Goal: Communication & Community: Answer question/provide support

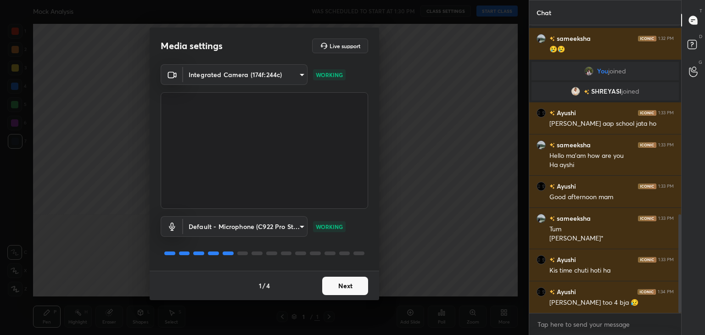
scroll to position [553, 0]
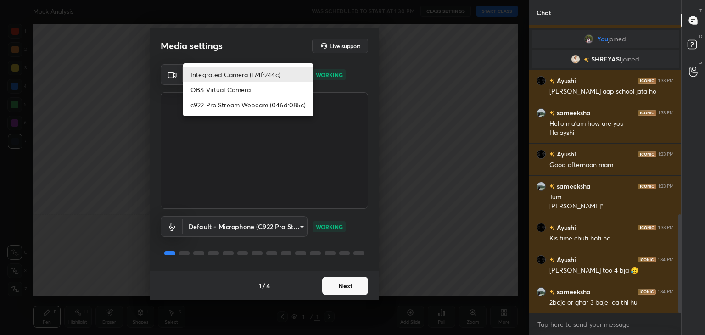
click at [300, 76] on body "1 2 3 4 5 6 7 C X Z C X Z E E Erase all [PERSON_NAME] Analysis WAS SCHEDULED TO…" at bounding box center [352, 167] width 705 height 335
click at [282, 103] on li "c922 Pro Stream Webcam (046d:085c)" at bounding box center [248, 104] width 130 height 15
type input "f7e14f9eae584019fac656853839b828de9642280aac3f5edf549983189ec2f9"
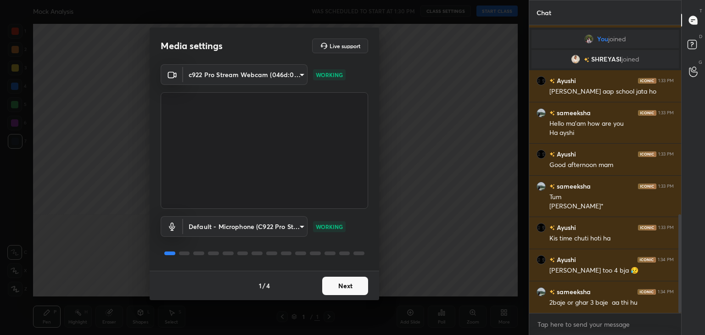
click at [362, 289] on button "Next" at bounding box center [345, 286] width 46 height 18
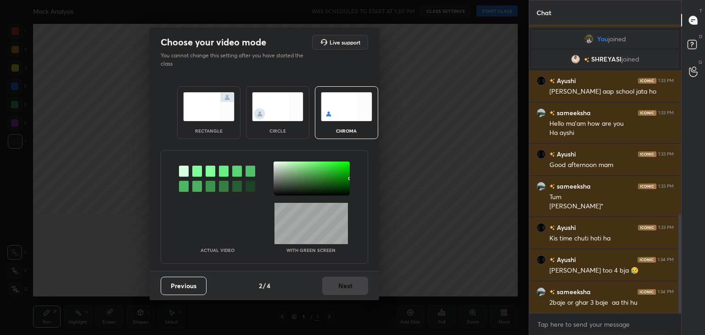
click at [264, 105] on img at bounding box center [277, 106] width 51 height 29
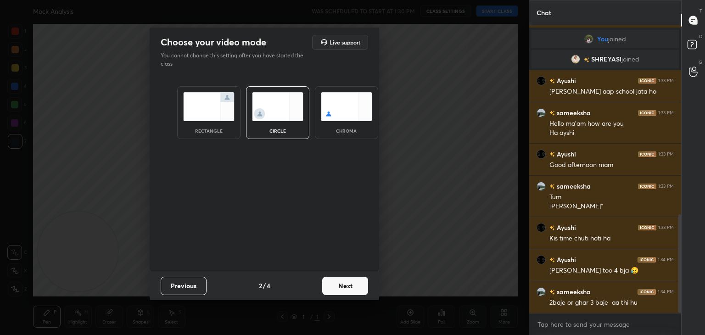
click at [348, 289] on button "Next" at bounding box center [345, 286] width 46 height 18
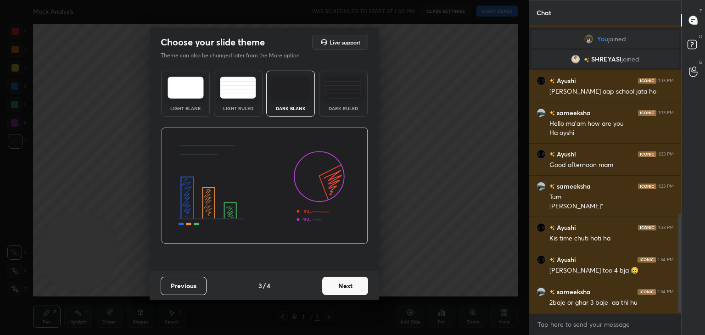
click at [348, 289] on button "Next" at bounding box center [345, 286] width 46 height 18
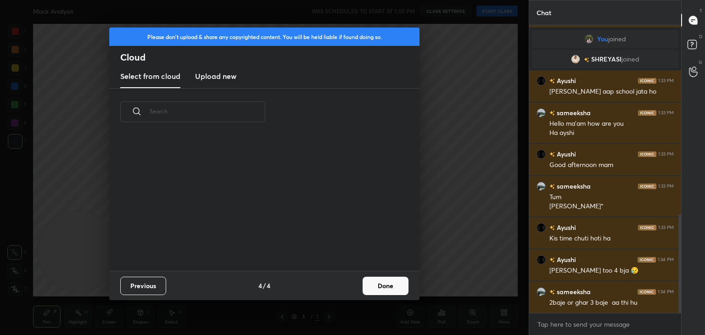
click at [361, 287] on div "Previous 4 / 4 Done" at bounding box center [264, 285] width 310 height 29
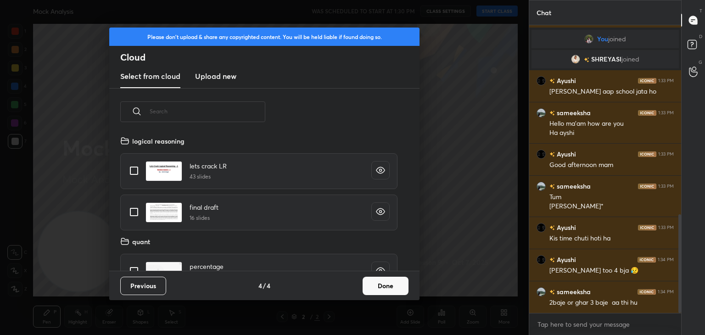
scroll to position [136, 295]
click at [388, 287] on button "Done" at bounding box center [386, 286] width 46 height 18
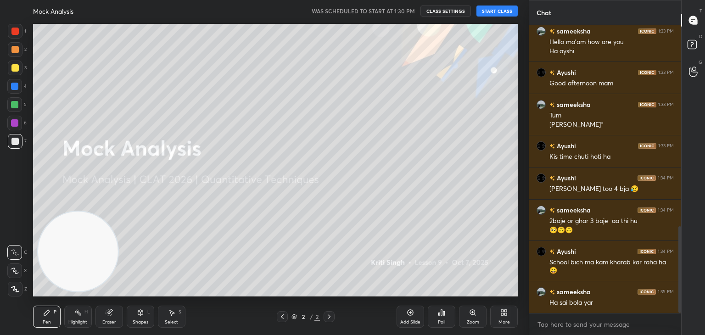
scroll to position [667, 0]
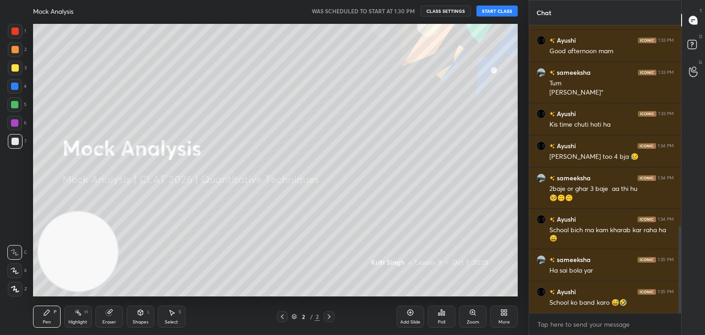
click at [495, 10] on button "START CLASS" at bounding box center [497, 11] width 41 height 11
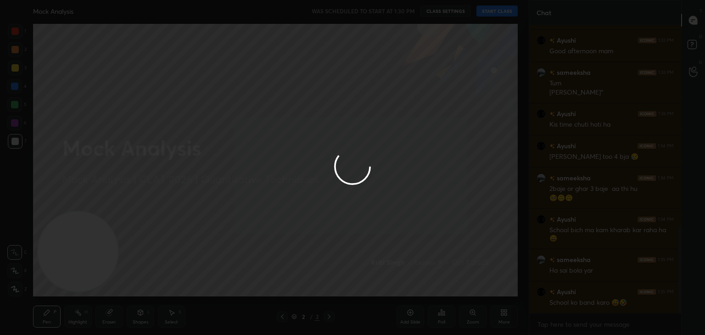
type textarea "x"
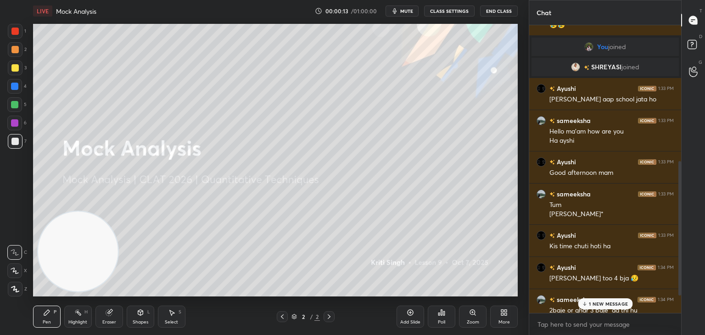
scroll to position [699, 0]
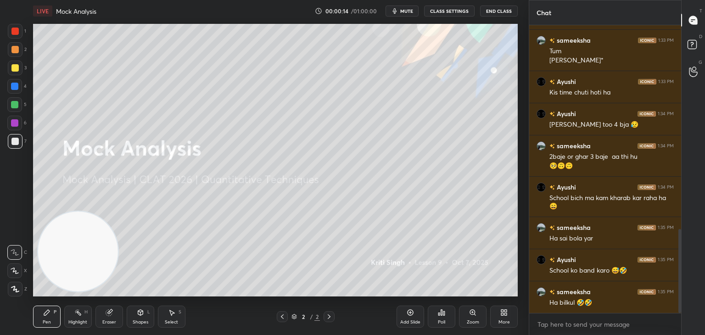
click at [504, 316] on div "More" at bounding box center [504, 317] width 28 height 22
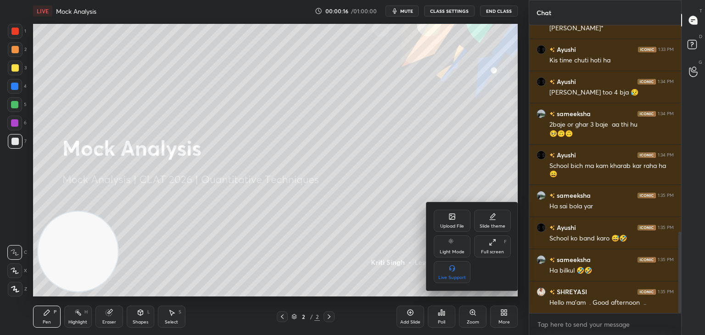
click at [448, 223] on div "Upload File" at bounding box center [452, 221] width 37 height 22
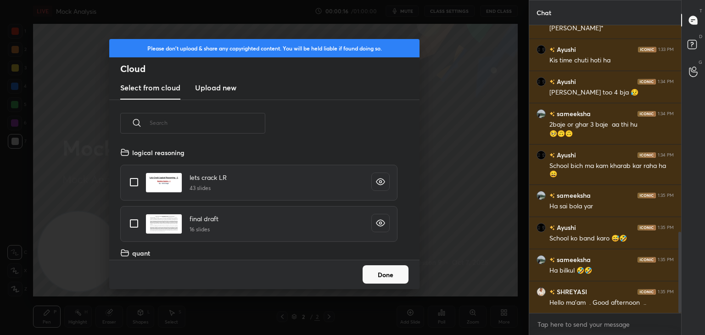
scroll to position [113, 295]
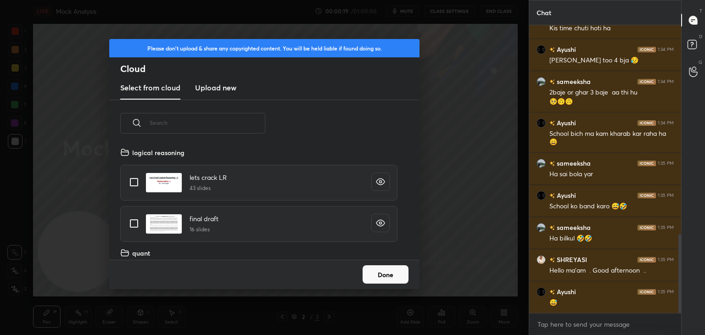
click at [217, 90] on h3 "Upload new" at bounding box center [215, 87] width 41 height 11
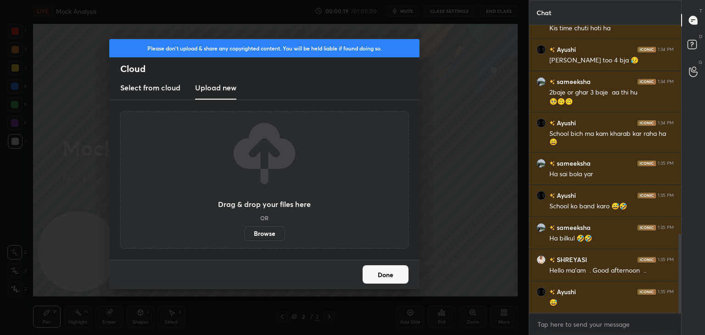
scroll to position [795, 0]
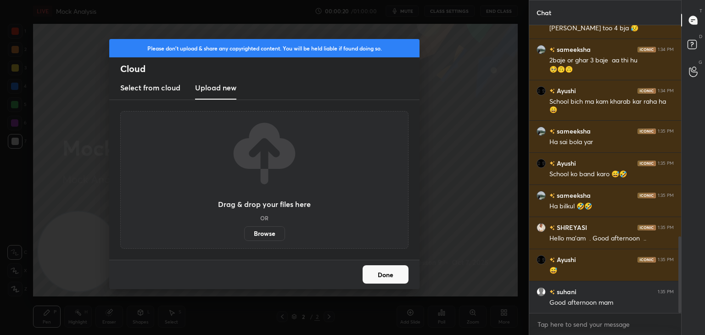
click at [266, 231] on label "Browse" at bounding box center [264, 233] width 41 height 15
click at [244, 231] on input "Browse" at bounding box center [244, 233] width 0 height 15
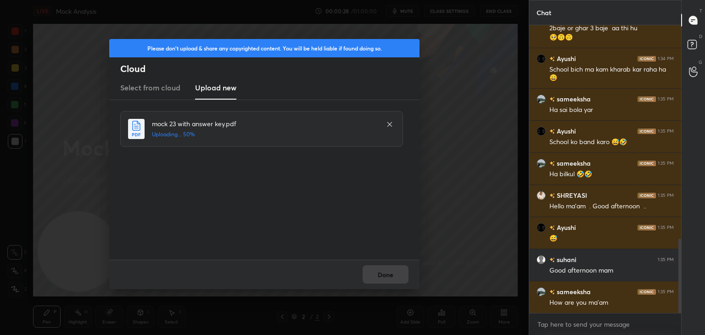
scroll to position [860, 0]
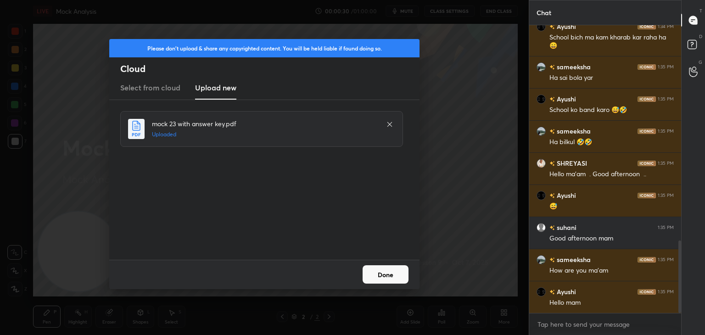
click at [393, 276] on button "Done" at bounding box center [386, 274] width 46 height 18
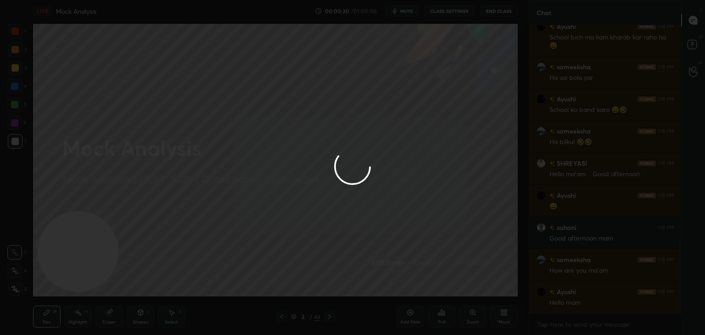
scroll to position [892, 0]
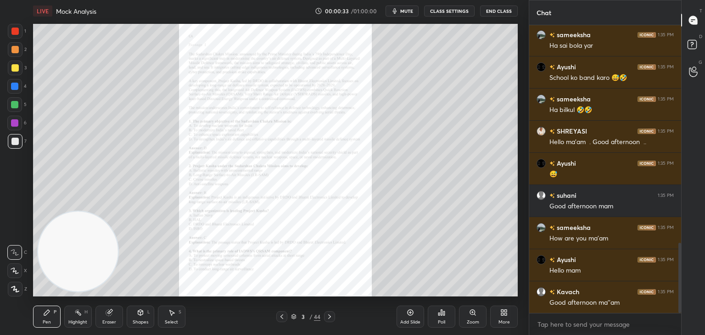
click at [293, 314] on div "3 / 44" at bounding box center [305, 317] width 29 height 8
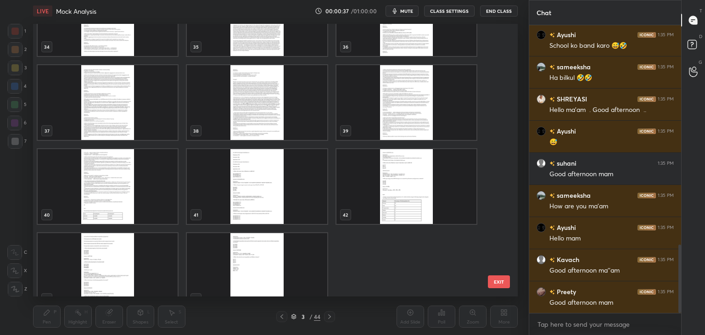
scroll to position [956, 0]
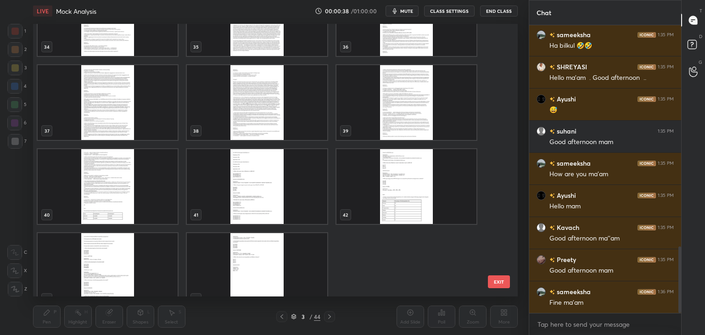
click at [279, 127] on img "grid" at bounding box center [257, 102] width 140 height 75
click at [281, 126] on img "grid" at bounding box center [257, 102] width 140 height 75
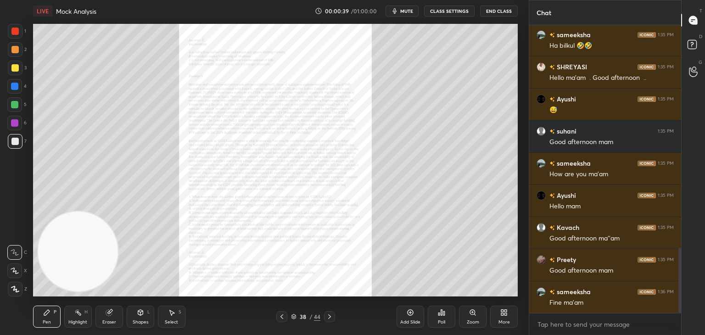
scroll to position [988, 0]
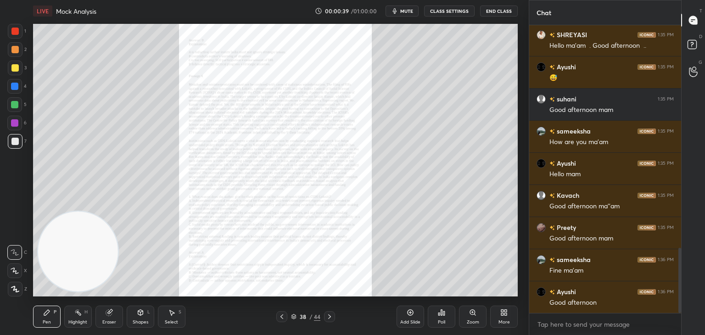
click at [329, 315] on icon at bounding box center [329, 316] width 7 height 7
click at [330, 317] on icon at bounding box center [329, 316] width 7 height 7
click at [474, 316] on div "Zoom" at bounding box center [473, 317] width 28 height 22
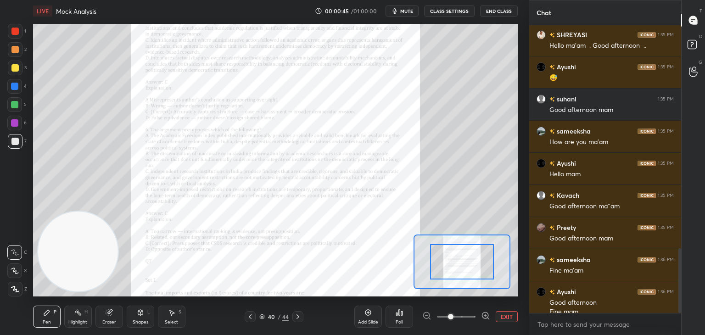
scroll to position [997, 0]
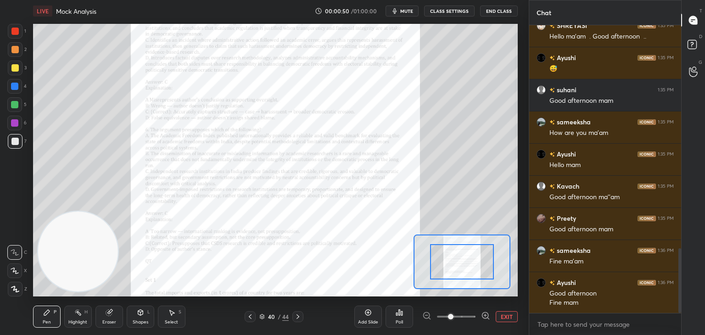
click at [507, 315] on button "EXIT" at bounding box center [507, 316] width 22 height 11
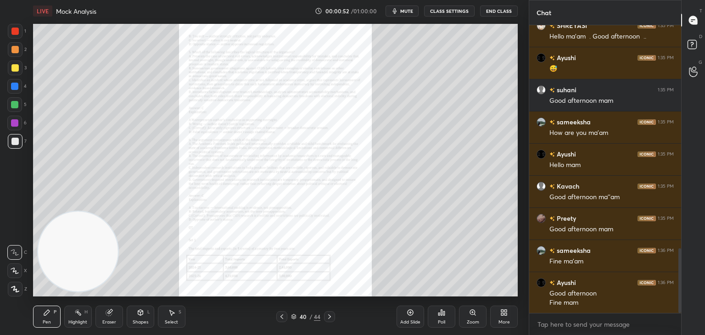
click at [285, 319] on icon at bounding box center [281, 316] width 7 height 7
click at [410, 311] on icon at bounding box center [410, 312] width 3 height 3
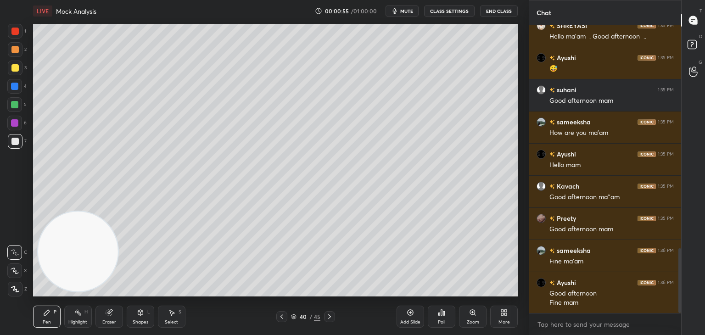
click at [18, 67] on div at bounding box center [14, 67] width 7 height 7
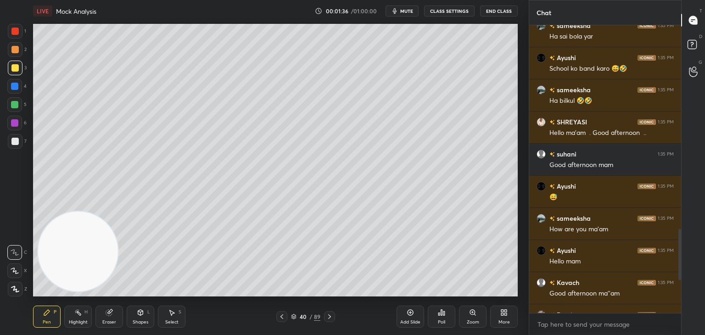
scroll to position [1019, 0]
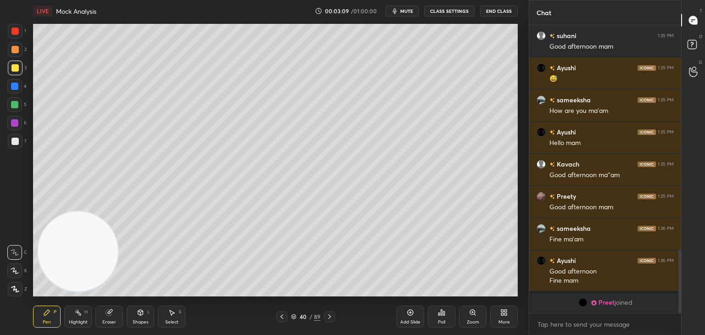
click at [293, 318] on icon at bounding box center [294, 317] width 5 height 1
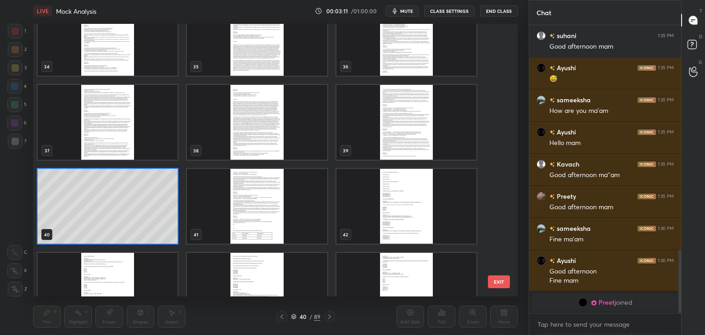
scroll to position [1008, 0]
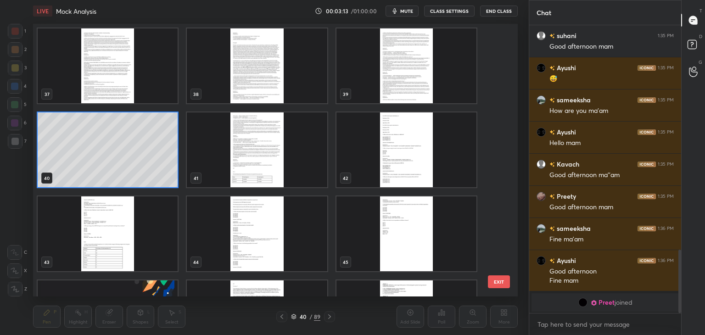
click at [277, 163] on img "grid" at bounding box center [257, 149] width 140 height 75
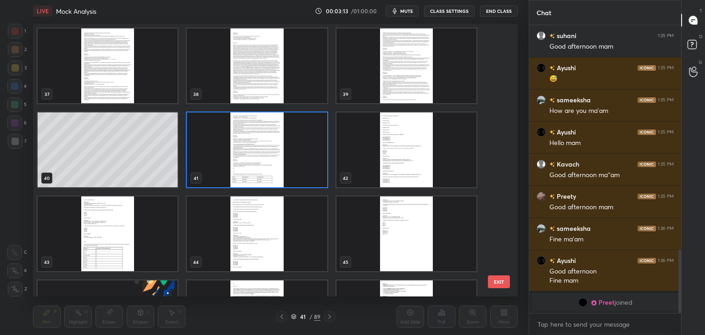
click at [280, 163] on img "grid" at bounding box center [257, 149] width 140 height 75
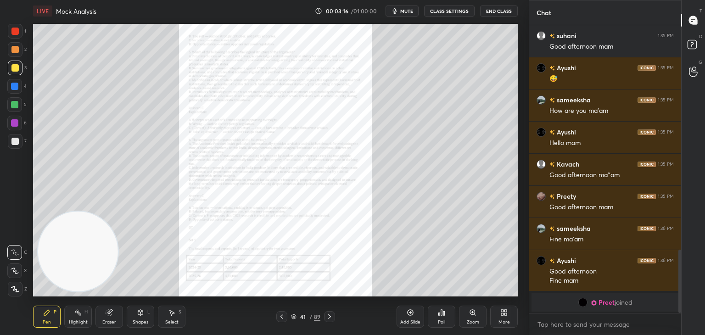
click at [469, 317] on div "Zoom" at bounding box center [473, 317] width 28 height 22
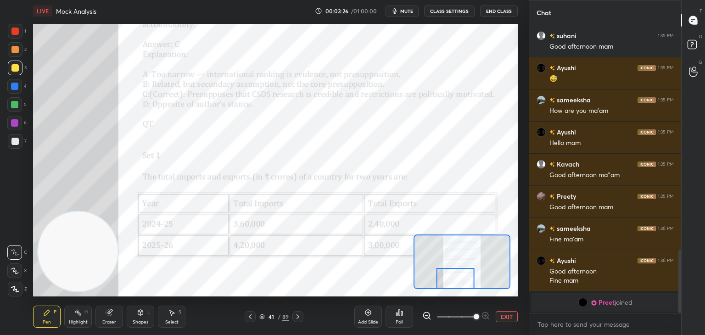
click at [11, 32] on div at bounding box center [14, 31] width 7 height 7
click at [299, 316] on icon at bounding box center [297, 316] width 7 height 7
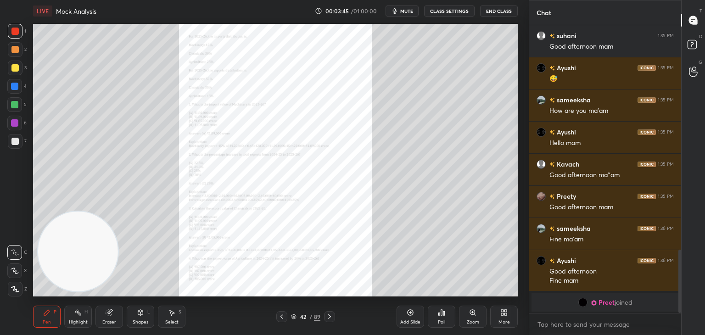
click at [476, 315] on icon at bounding box center [472, 312] width 7 height 7
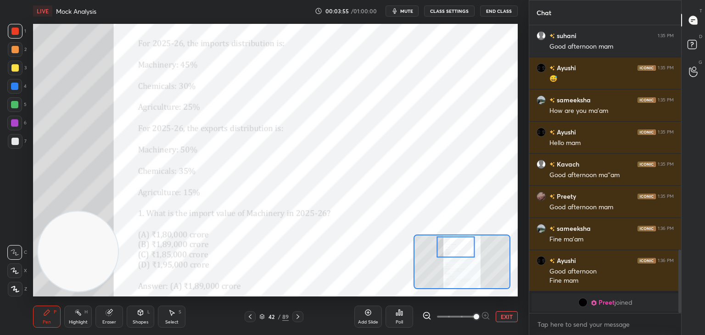
click at [250, 318] on icon at bounding box center [250, 316] width 7 height 7
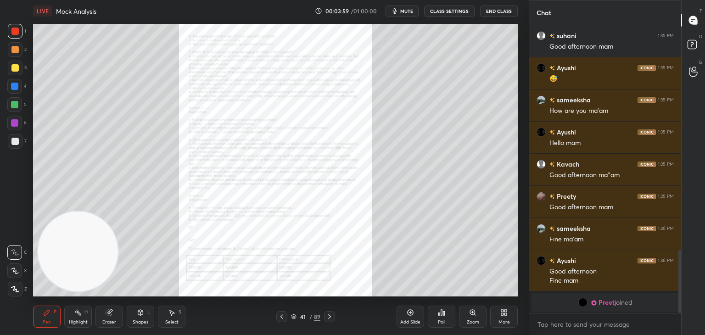
click at [330, 318] on icon at bounding box center [329, 316] width 7 height 7
click at [285, 314] on icon at bounding box center [281, 316] width 7 height 7
click at [329, 318] on icon at bounding box center [329, 317] width 3 height 5
click at [282, 318] on icon at bounding box center [282, 317] width 3 height 5
click at [328, 318] on icon at bounding box center [329, 316] width 7 height 7
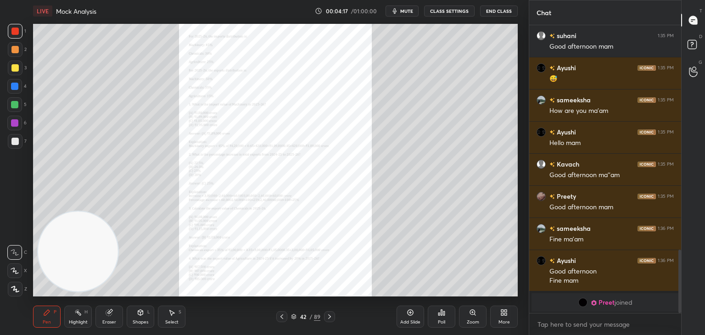
click at [262, 21] on div "LIVE Mock Analysis" at bounding box center [172, 11] width 278 height 22
click at [283, 316] on icon at bounding box center [281, 316] width 7 height 7
click at [336, 317] on div "41 / 89" at bounding box center [306, 316] width 182 height 11
click at [327, 319] on icon at bounding box center [329, 316] width 7 height 7
click at [472, 317] on div "Zoom" at bounding box center [473, 317] width 28 height 22
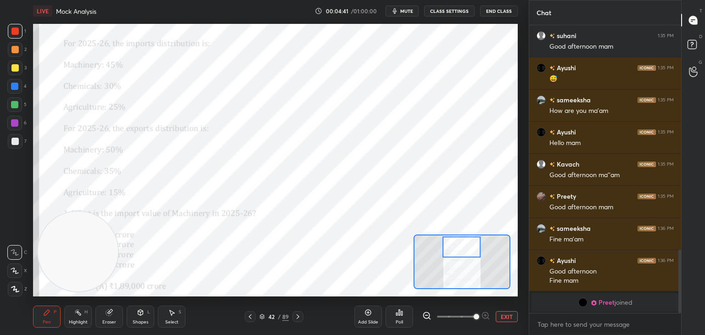
click at [173, 317] on div "Select S" at bounding box center [172, 317] width 28 height 22
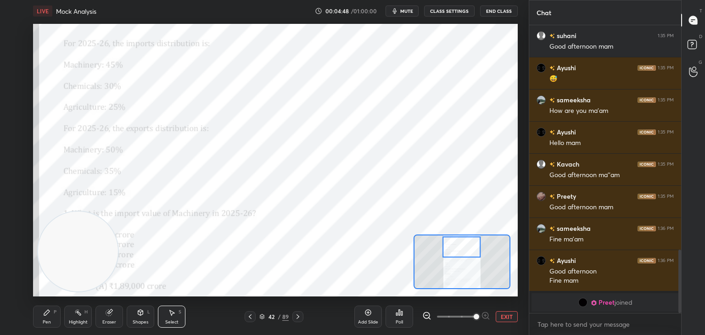
click at [510, 316] on button "EXIT" at bounding box center [507, 316] width 22 height 11
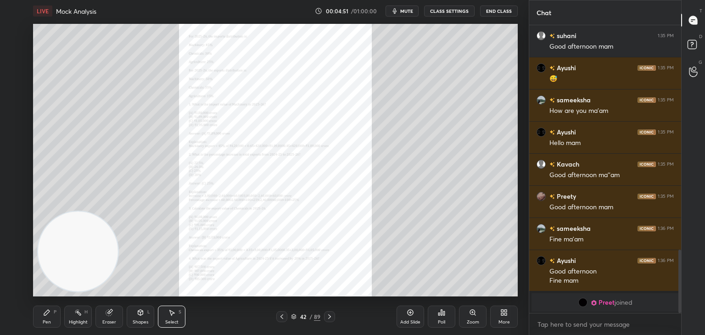
click at [474, 317] on div "Zoom" at bounding box center [473, 317] width 28 height 22
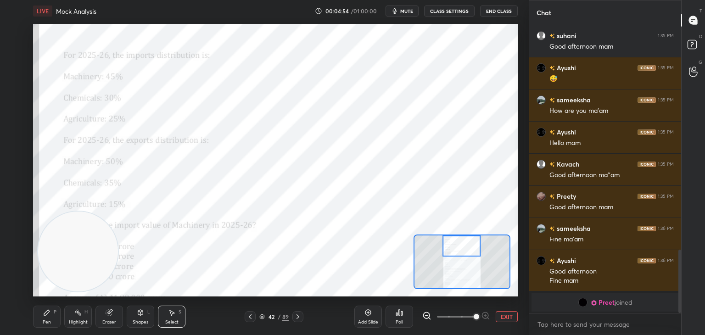
click at [46, 316] on icon at bounding box center [46, 312] width 7 height 7
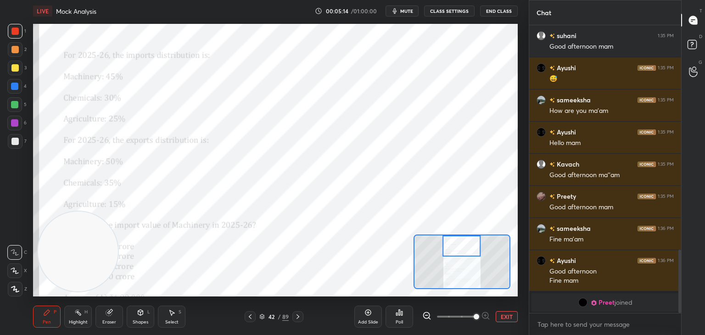
scroll to position [1030, 0]
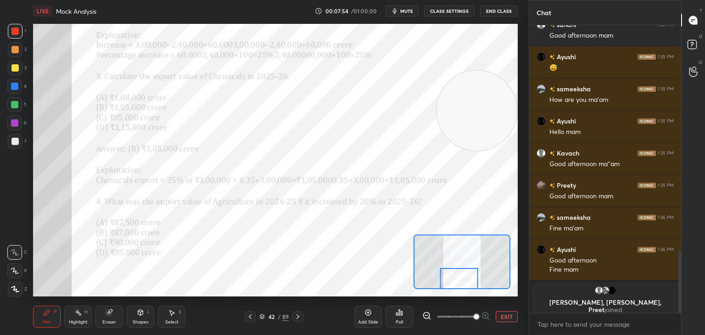
click at [457, 284] on div at bounding box center [459, 278] width 38 height 21
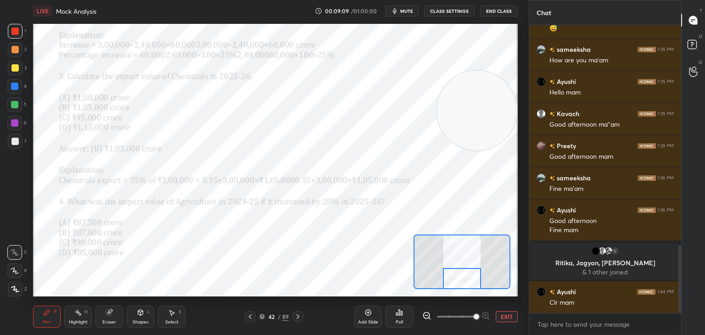
scroll to position [961, 0]
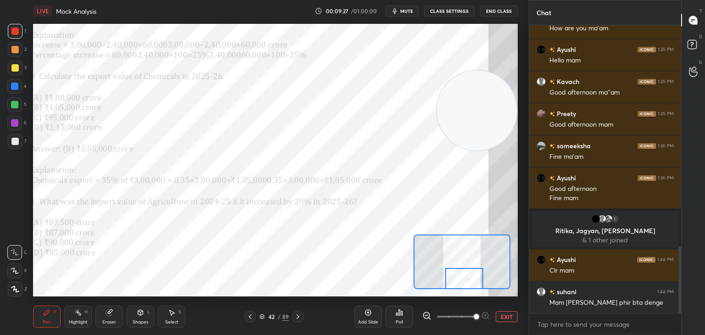
click at [369, 314] on icon at bounding box center [368, 312] width 7 height 7
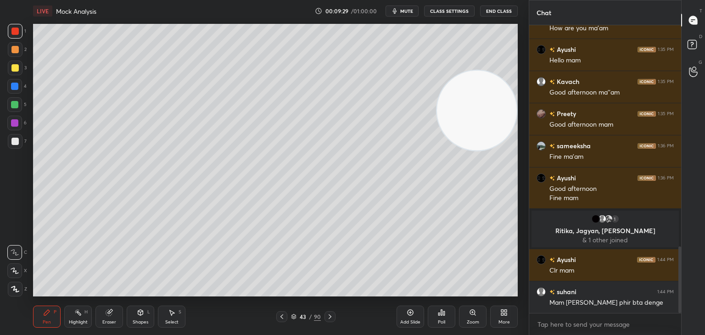
click at [20, 66] on div at bounding box center [15, 68] width 15 height 15
click at [284, 318] on icon at bounding box center [281, 316] width 7 height 7
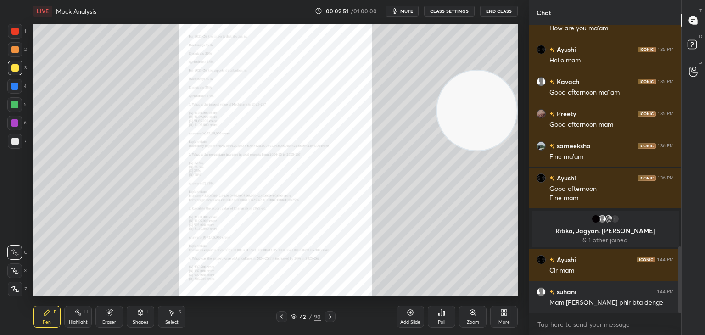
click at [472, 312] on icon at bounding box center [472, 312] width 0 height 2
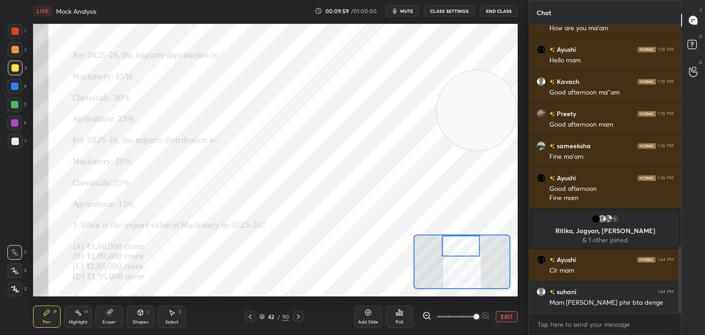
click at [298, 316] on icon at bounding box center [298, 317] width 3 height 5
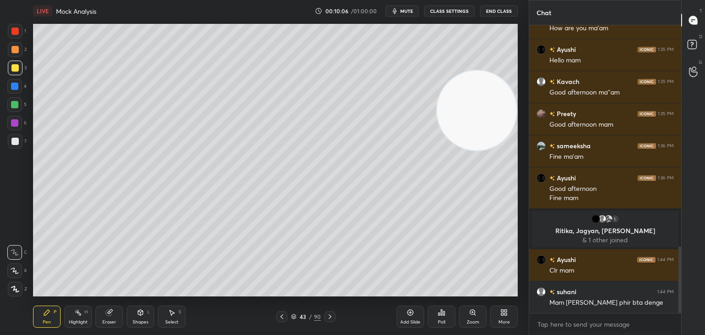
click at [282, 318] on icon at bounding box center [281, 316] width 7 height 7
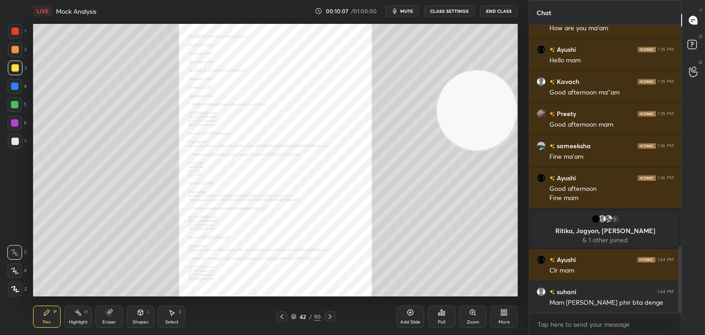
click at [473, 314] on icon at bounding box center [472, 312] width 5 height 5
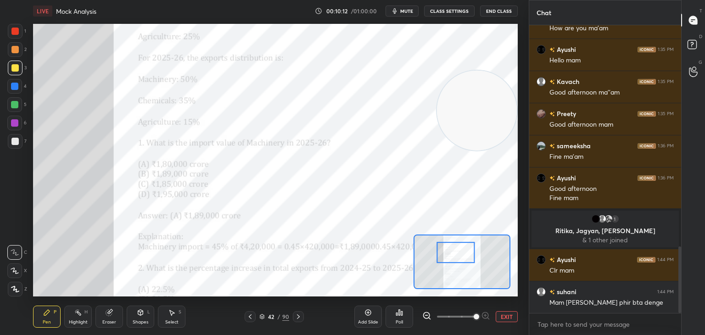
click at [298, 318] on icon at bounding box center [298, 317] width 3 height 5
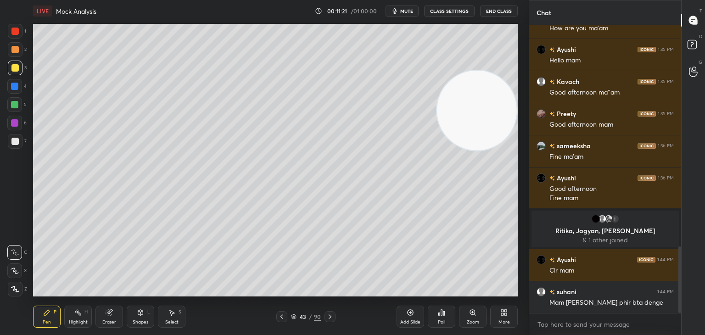
scroll to position [993, 0]
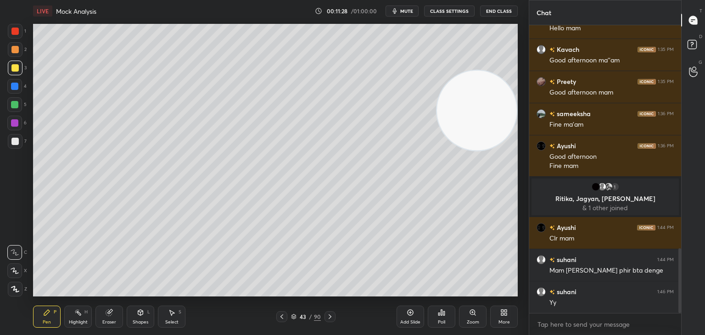
click at [281, 318] on icon at bounding box center [281, 316] width 7 height 7
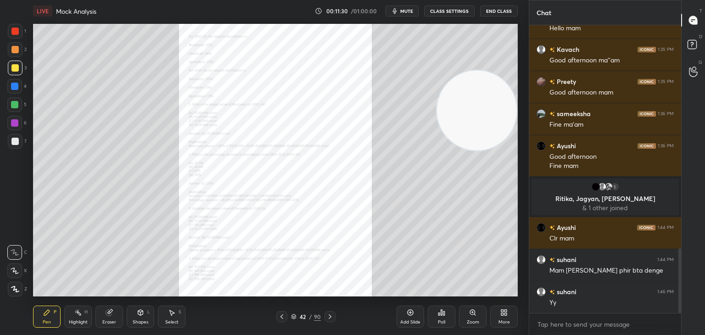
click at [332, 316] on icon at bounding box center [329, 316] width 7 height 7
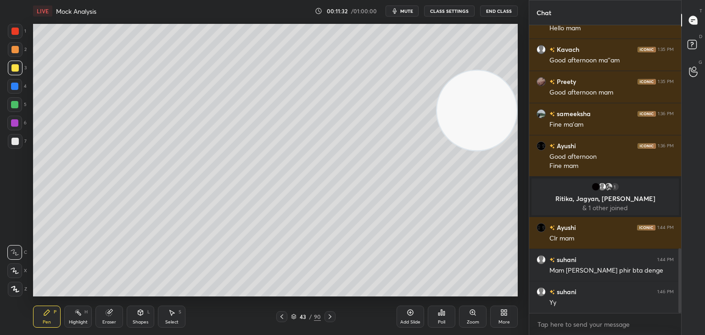
click at [410, 314] on icon at bounding box center [410, 312] width 3 height 3
click at [329, 318] on icon at bounding box center [329, 316] width 7 height 7
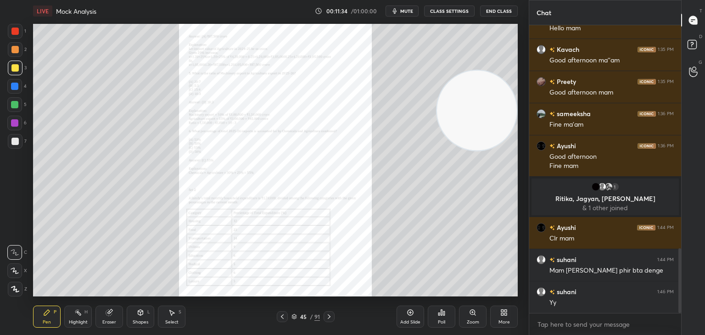
click at [469, 313] on icon at bounding box center [472, 312] width 7 height 7
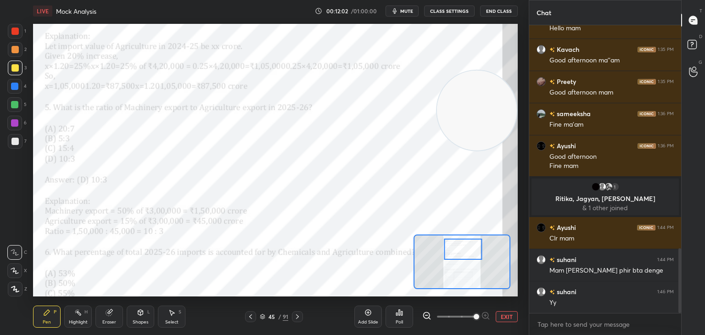
click at [11, 28] on div at bounding box center [15, 31] width 15 height 15
click at [108, 320] on div "Eraser" at bounding box center [109, 322] width 14 height 5
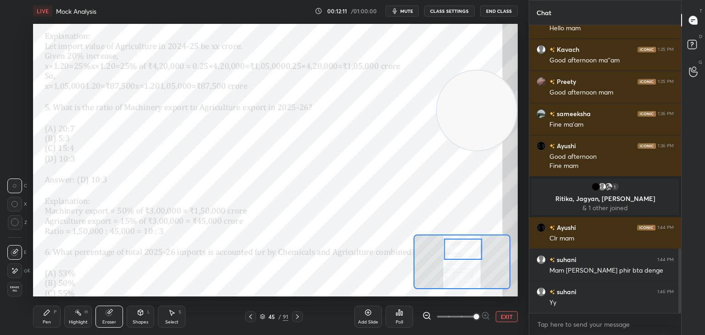
click at [48, 321] on div "Pen" at bounding box center [47, 322] width 8 height 5
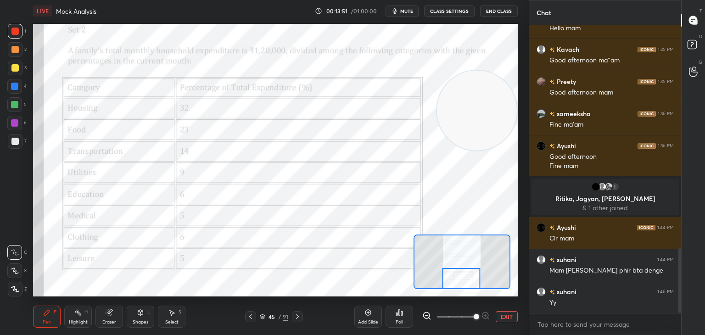
click at [167, 319] on div "Select S" at bounding box center [172, 317] width 28 height 22
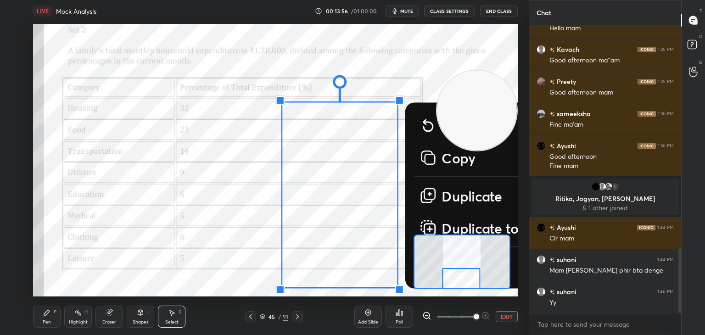
click at [450, 160] on p "Copy" at bounding box center [459, 158] width 34 height 18
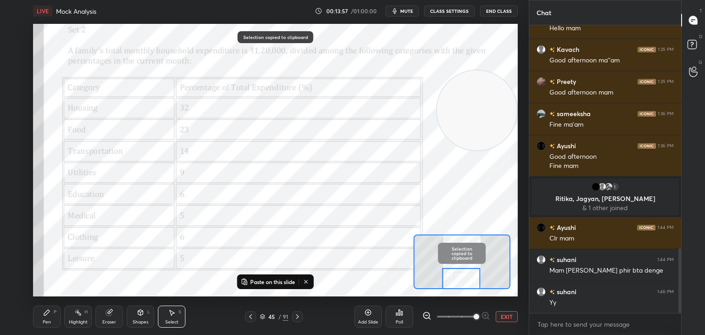
click at [298, 318] on icon at bounding box center [297, 316] width 7 height 7
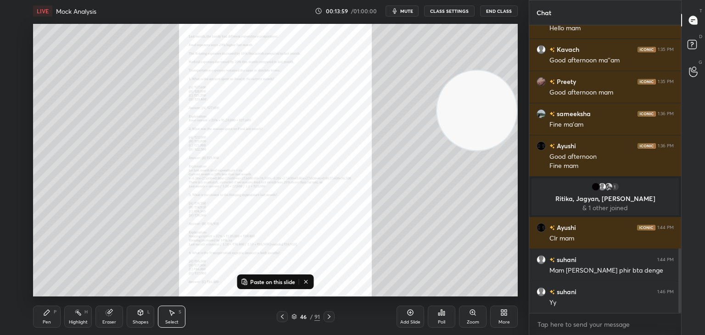
click at [282, 282] on p "Paste on this slide" at bounding box center [272, 281] width 45 height 7
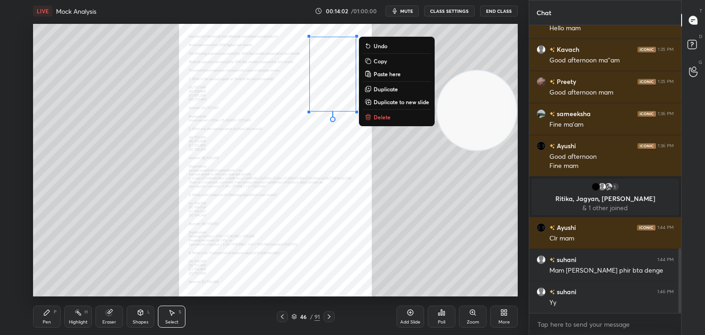
click at [315, 139] on div "0 ° Undo Copy Paste here Duplicate Duplicate to new slide Delete" at bounding box center [275, 160] width 485 height 273
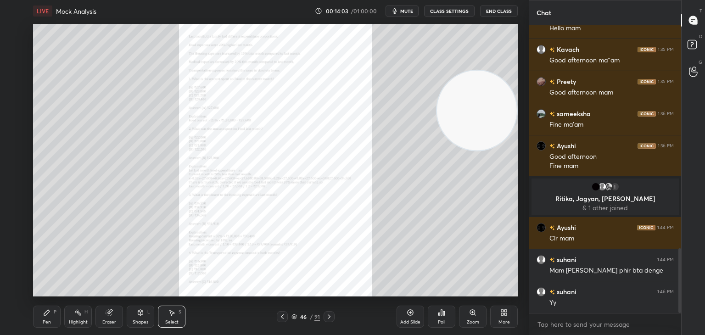
click at [473, 312] on icon at bounding box center [473, 312] width 2 height 0
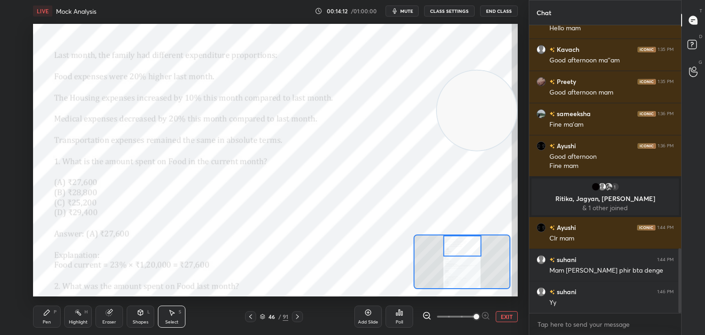
click at [40, 309] on div "Pen P" at bounding box center [47, 317] width 28 height 22
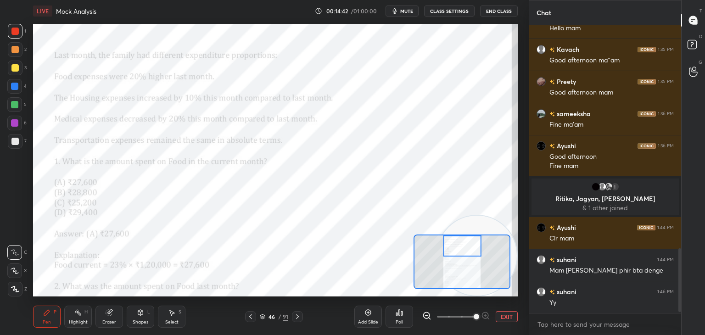
scroll to position [1015, 0]
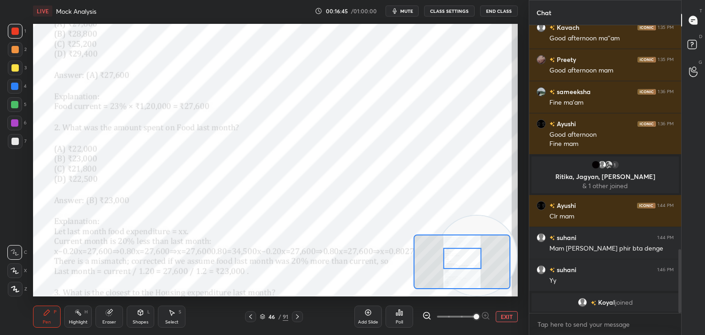
click at [107, 319] on div "Eraser" at bounding box center [110, 317] width 28 height 22
click at [47, 318] on div "Pen P" at bounding box center [47, 317] width 28 height 22
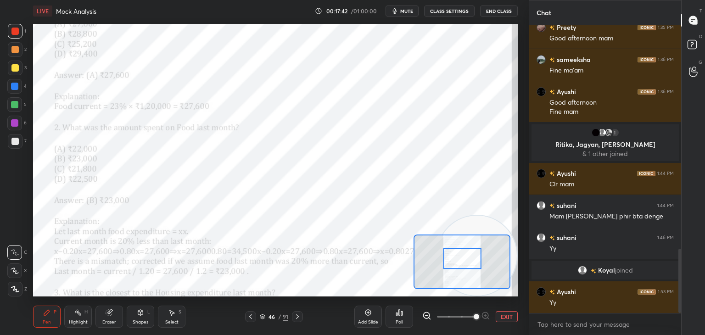
scroll to position [1004, 0]
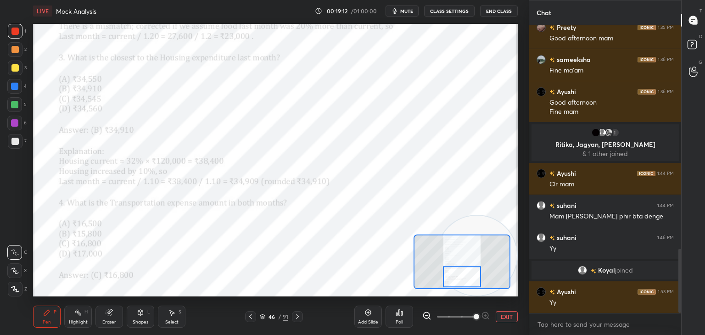
click at [108, 320] on div "Eraser" at bounding box center [109, 322] width 14 height 5
click at [47, 316] on div "Pen P" at bounding box center [47, 317] width 28 height 22
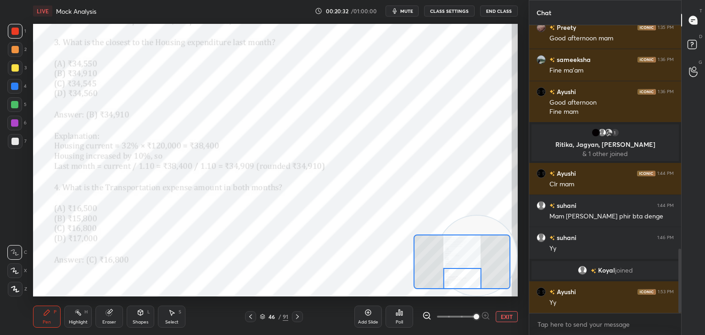
click at [298, 318] on icon at bounding box center [297, 317] width 3 height 5
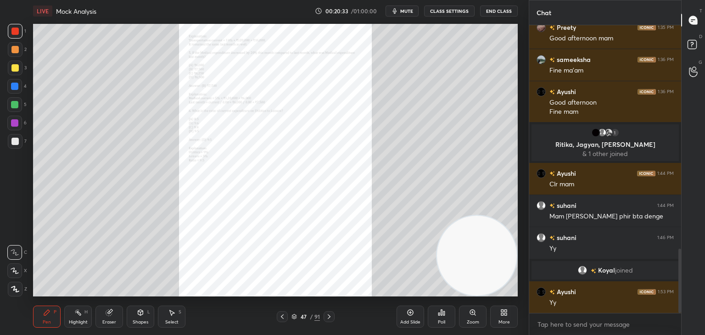
click at [472, 315] on icon at bounding box center [472, 312] width 5 height 5
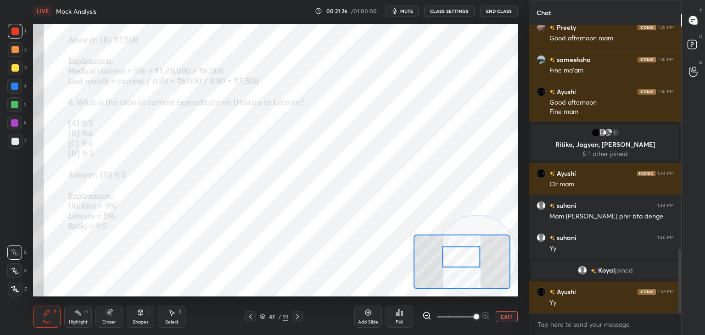
click at [367, 314] on icon at bounding box center [368, 312] width 7 height 7
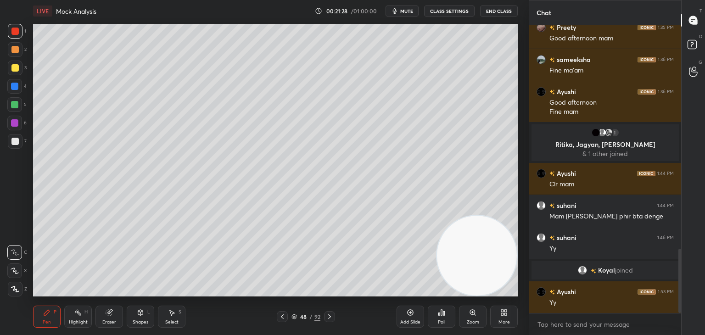
click at [17, 71] on div at bounding box center [14, 67] width 7 height 7
click at [286, 312] on div at bounding box center [282, 316] width 11 height 11
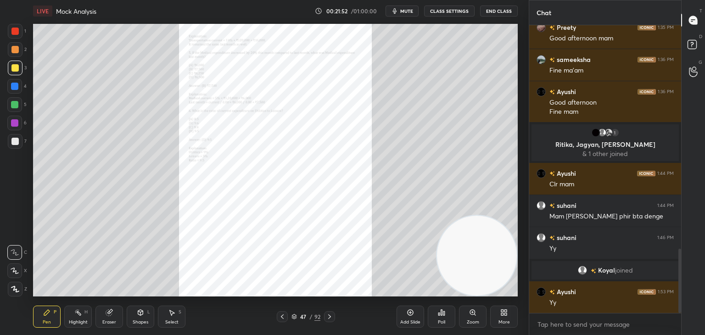
scroll to position [1036, 0]
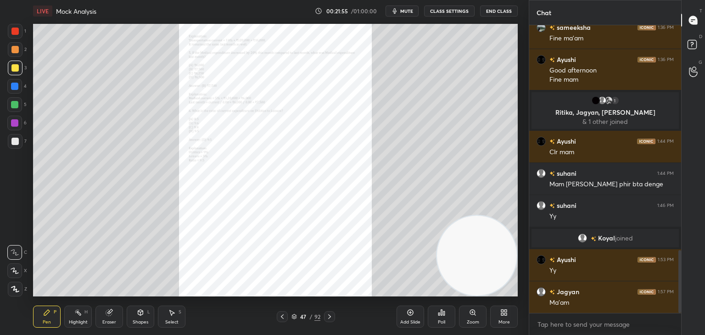
click at [116, 314] on div "Eraser" at bounding box center [110, 317] width 28 height 22
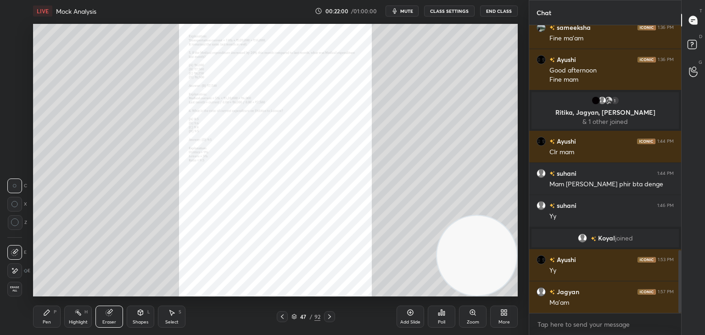
click at [44, 320] on div "Pen" at bounding box center [47, 322] width 8 height 5
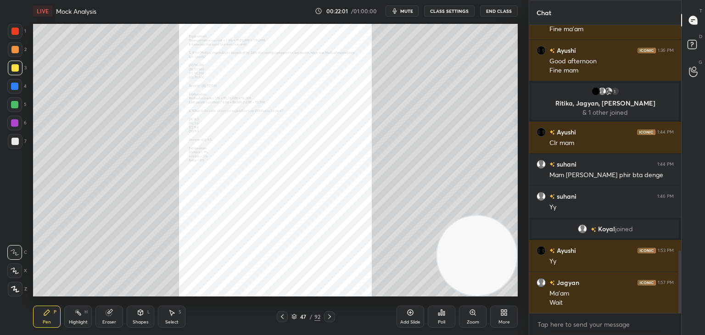
click at [15, 147] on div at bounding box center [15, 141] width 15 height 15
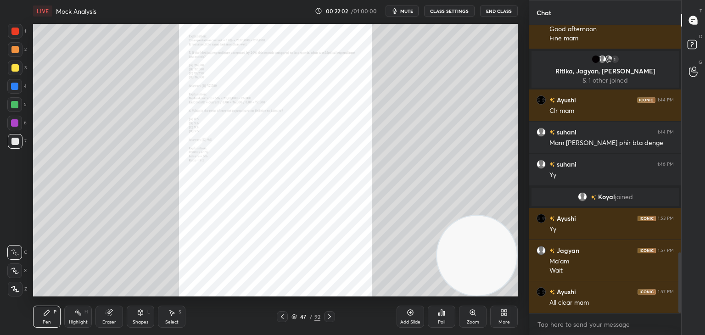
click at [13, 275] on div at bounding box center [14, 271] width 15 height 15
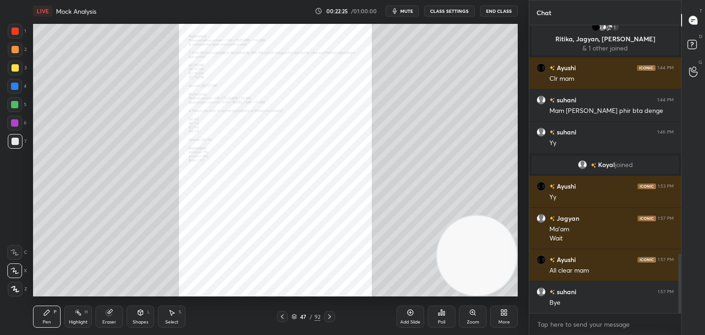
click at [471, 315] on icon at bounding box center [472, 312] width 5 height 5
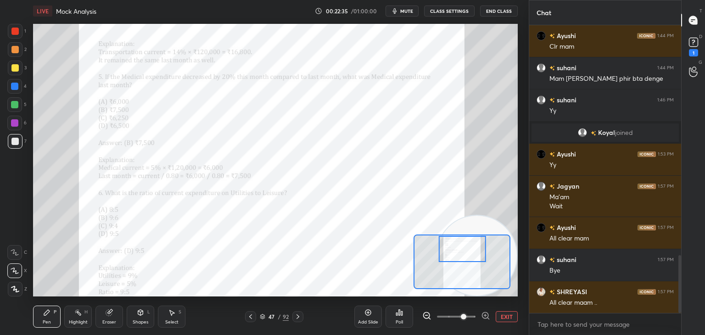
scroll to position [1181, 0]
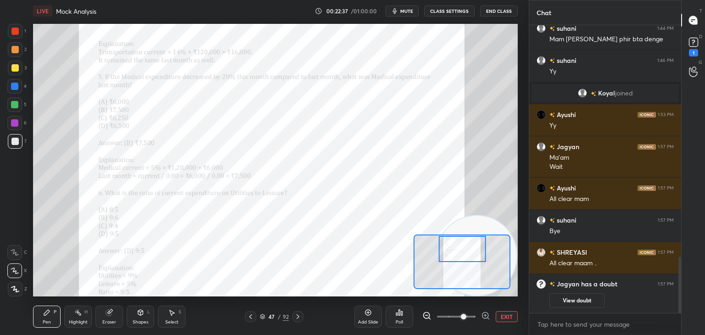
click at [695, 48] on icon at bounding box center [694, 42] width 14 height 14
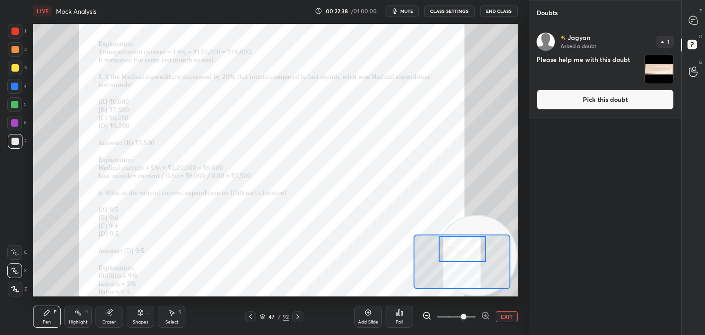
click at [589, 109] on button "Pick this doubt" at bounding box center [605, 100] width 137 height 20
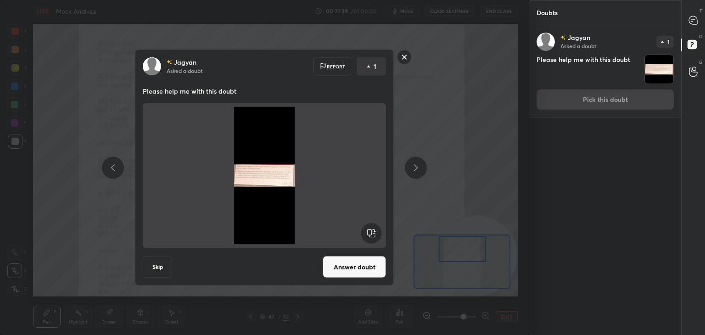
click at [350, 270] on button "Answer doubt" at bounding box center [354, 267] width 63 height 22
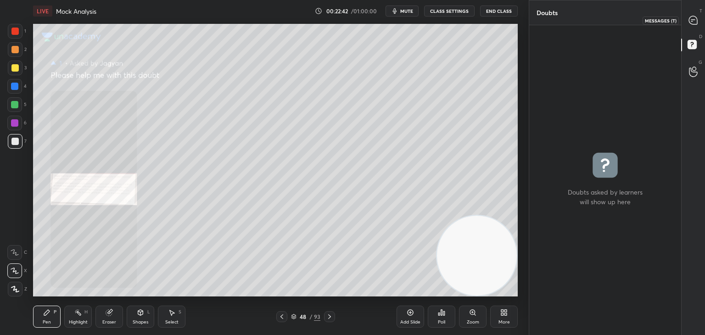
click at [690, 22] on icon at bounding box center [693, 20] width 8 height 8
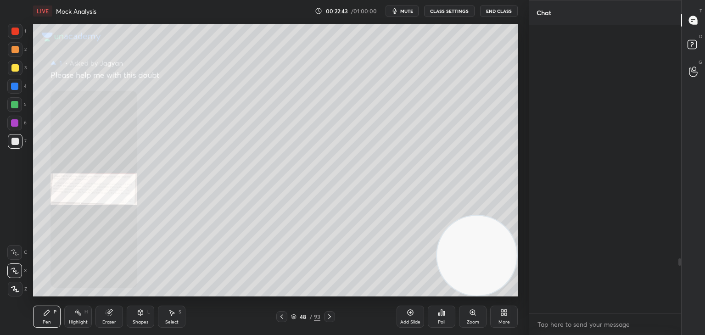
scroll to position [285, 149]
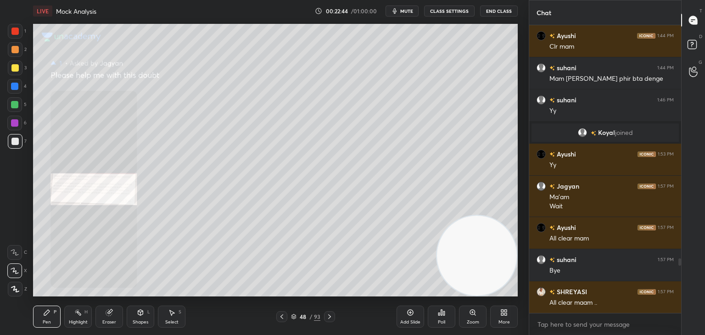
click at [472, 315] on icon at bounding box center [472, 312] width 5 height 5
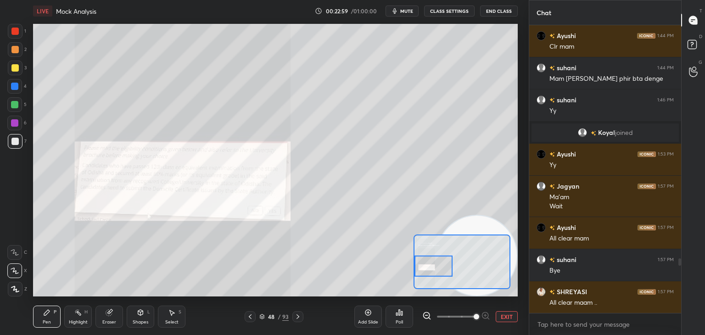
scroll to position [1275, 0]
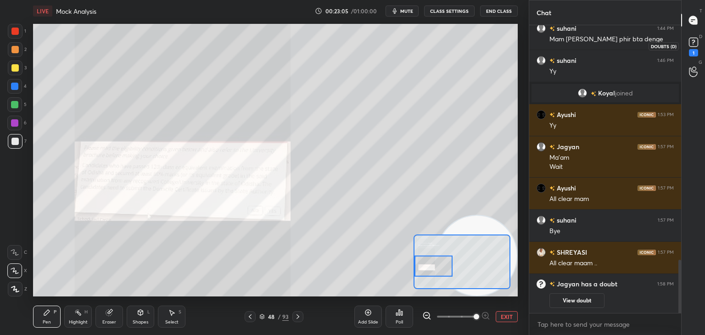
click at [687, 52] on div "1" at bounding box center [694, 45] width 14 height 21
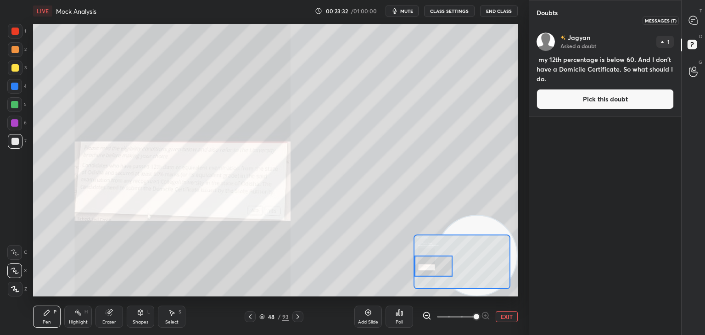
click at [694, 22] on icon at bounding box center [693, 20] width 8 height 8
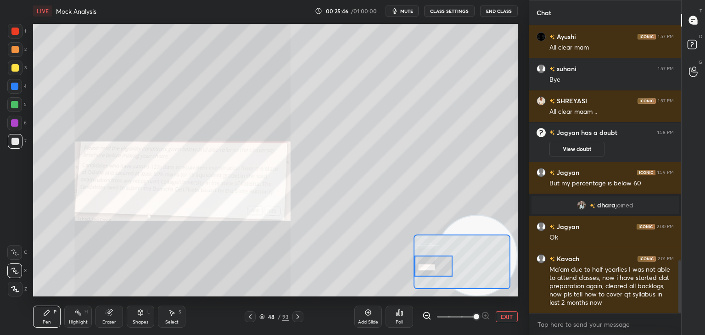
scroll to position [1283, 0]
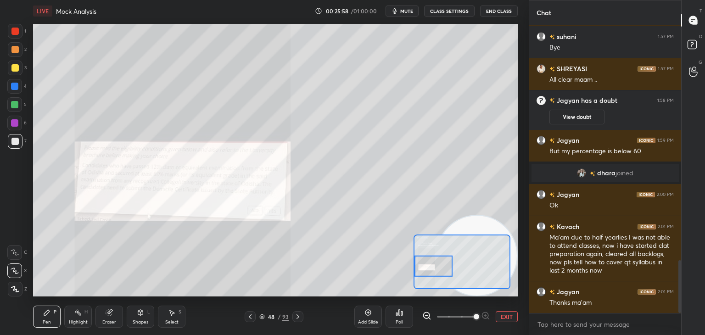
click at [368, 317] on div "Add Slide" at bounding box center [368, 317] width 28 height 22
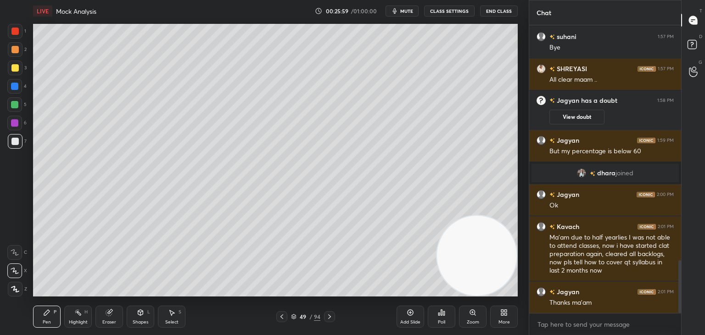
click at [17, 67] on div at bounding box center [14, 67] width 7 height 7
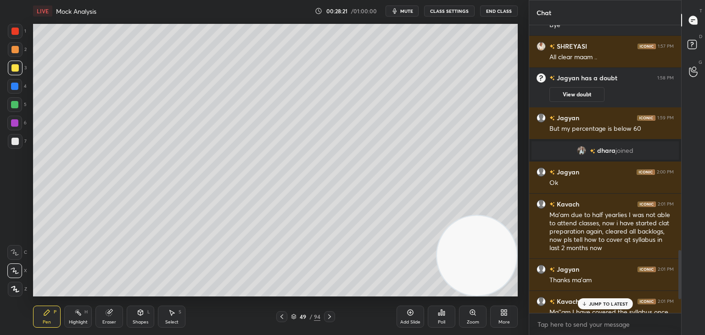
scroll to position [1397, 0]
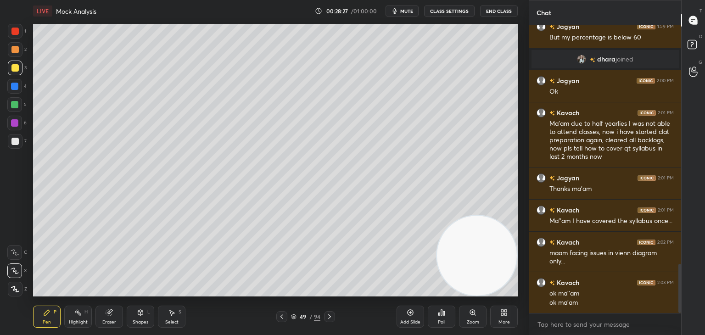
click at [498, 11] on button "End Class" at bounding box center [499, 11] width 38 height 11
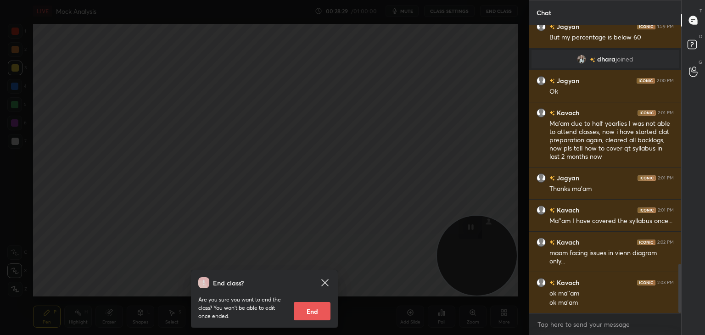
click at [313, 309] on button "End" at bounding box center [312, 311] width 37 height 18
type textarea "x"
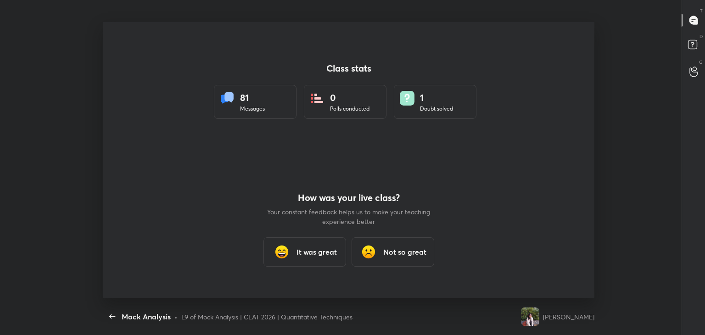
scroll to position [0, 0]
